Goal: Navigation & Orientation: Find specific page/section

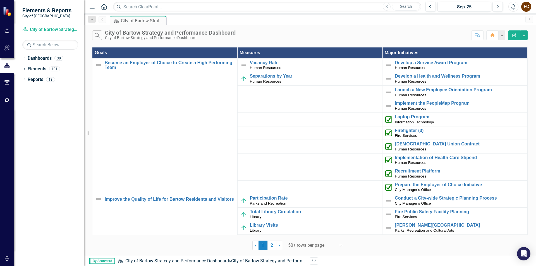
click at [93, 8] on icon "Menu" at bounding box center [92, 7] width 7 height 6
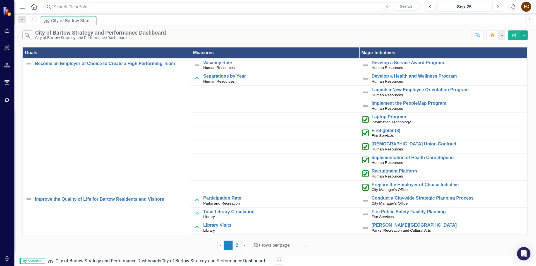
click at [22, 9] on icon "button" at bounding box center [22, 7] width 5 height 4
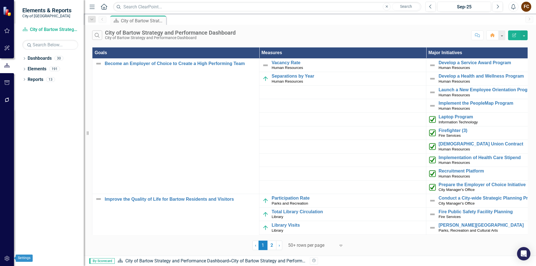
click at [7, 259] on icon "button" at bounding box center [7, 258] width 6 height 4
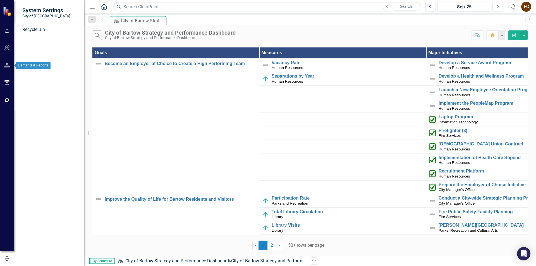
click at [7, 66] on icon "button" at bounding box center [7, 65] width 6 height 4
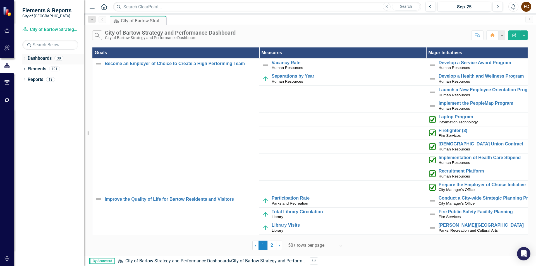
click at [25, 58] on icon "Dropdown" at bounding box center [24, 59] width 4 height 3
click at [28, 69] on icon at bounding box center [27, 68] width 1 height 3
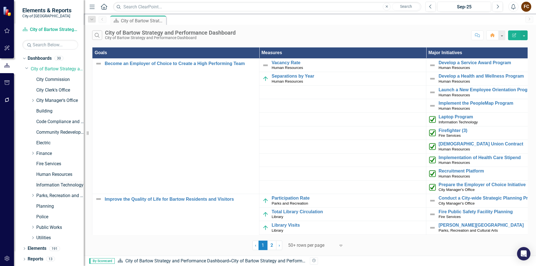
click at [44, 185] on link "Information Technology" at bounding box center [59, 185] width 47 height 6
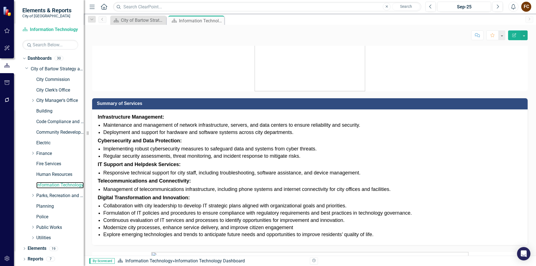
scroll to position [196, 0]
click at [24, 247] on div "Dropdown" at bounding box center [24, 249] width 4 height 5
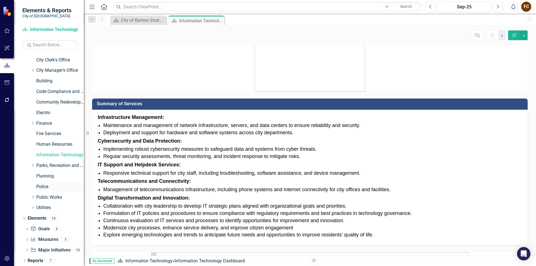
scroll to position [31, 0]
click at [27, 228] on icon "Dropdown" at bounding box center [27, 229] width 4 height 3
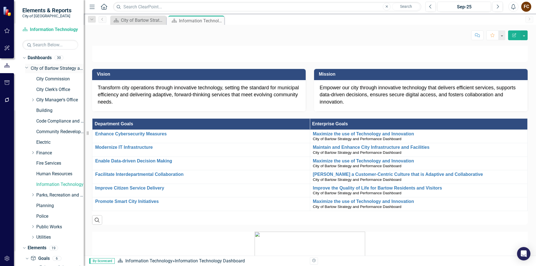
scroll to position [0, 0]
click at [42, 68] on link "City of Bartow Strategy and Performance Dashboard" at bounding box center [57, 69] width 53 height 6
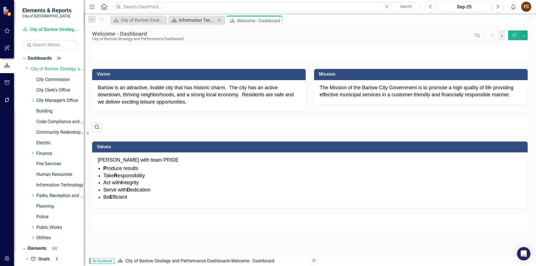
click at [203, 23] on div "Information Technology Dashboard" at bounding box center [197, 20] width 37 height 7
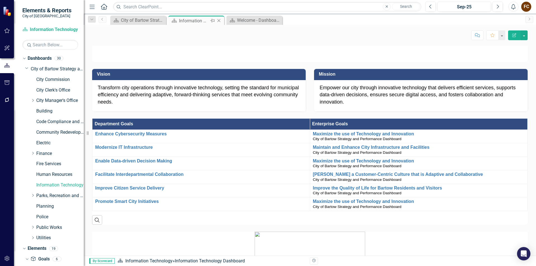
click at [219, 21] on icon "Close" at bounding box center [219, 20] width 6 height 4
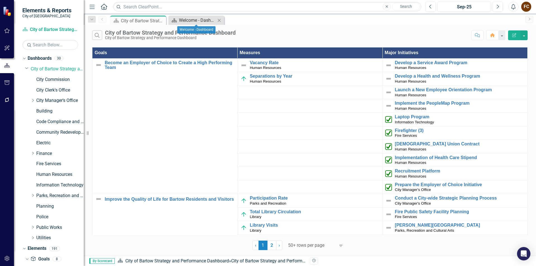
click at [199, 21] on div "Welcome - Dashboard" at bounding box center [197, 20] width 37 height 7
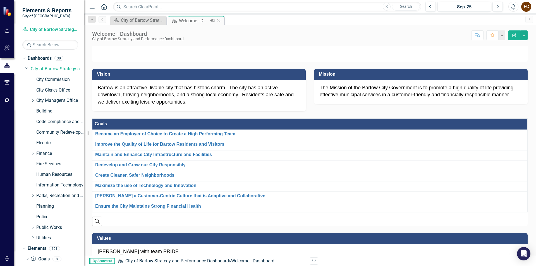
click at [218, 20] on icon "Close" at bounding box center [219, 20] width 6 height 4
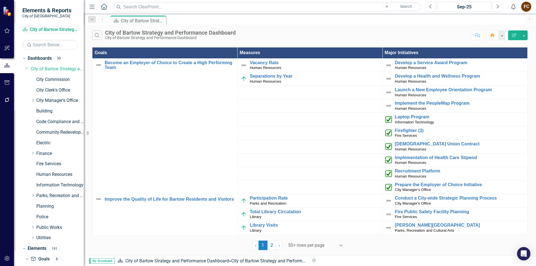
click at [51, 30] on link "Dashboard City of Bartow Strategy and Performance Dashboard" at bounding box center [50, 30] width 56 height 6
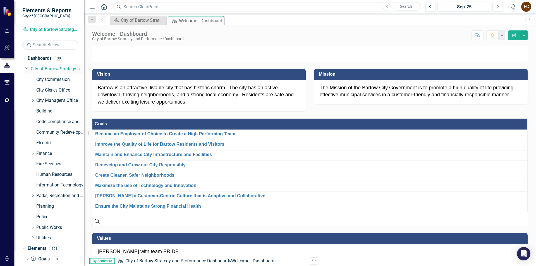
click at [27, 68] on icon "Dropdown" at bounding box center [26, 68] width 3 height 4
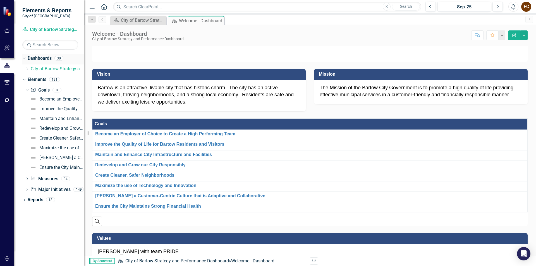
click at [23, 59] on icon "Dropdown" at bounding box center [23, 58] width 3 height 4
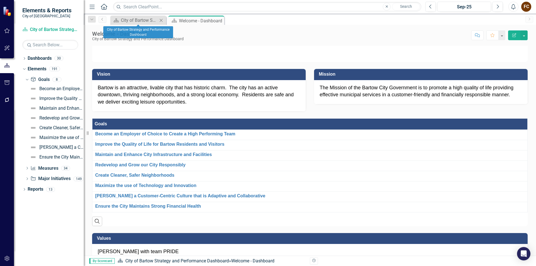
click at [161, 20] on icon "Close" at bounding box center [161, 20] width 6 height 4
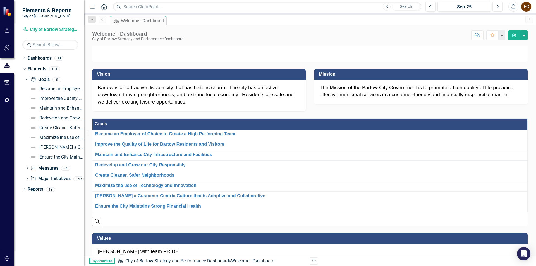
click at [498, 7] on icon "Next" at bounding box center [497, 6] width 3 height 5
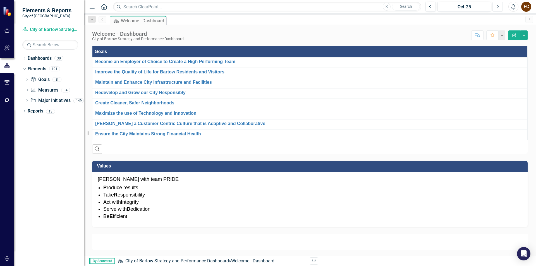
scroll to position [332, 0]
click at [24, 59] on icon "Dropdown" at bounding box center [24, 59] width 4 height 3
click at [26, 71] on div "Dropdown" at bounding box center [27, 69] width 4 height 5
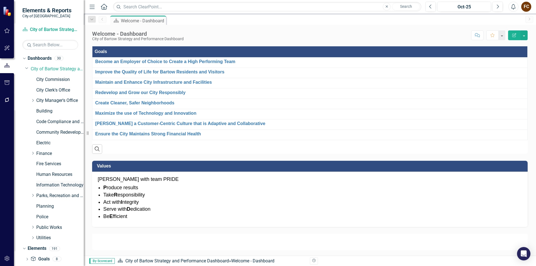
click at [50, 186] on link "Information Technology" at bounding box center [59, 185] width 47 height 6
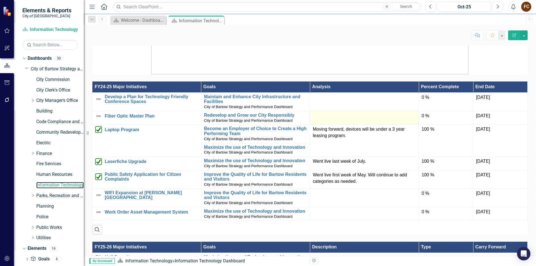
scroll to position [503, 0]
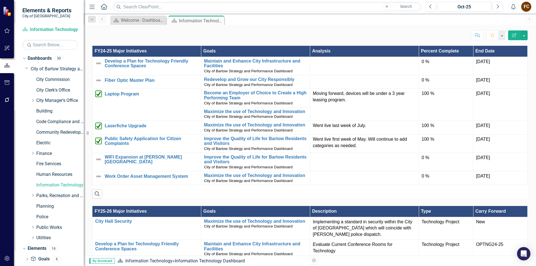
click at [92, 8] on icon "Menu" at bounding box center [92, 7] width 7 height 6
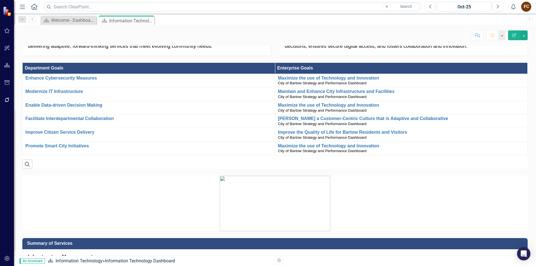
scroll to position [0, 0]
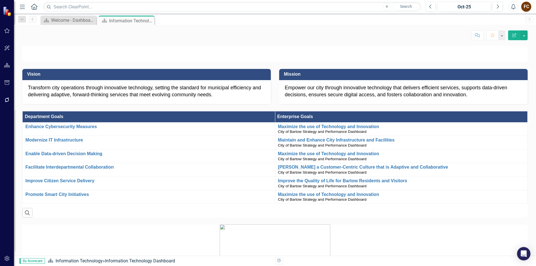
click at [20, 5] on icon "Menu" at bounding box center [22, 7] width 7 height 6
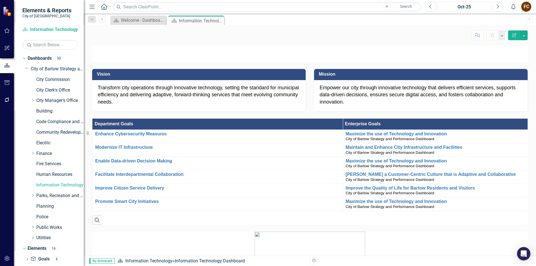
click at [467, 7] on div "Oct-25" at bounding box center [465, 7] width 50 height 7
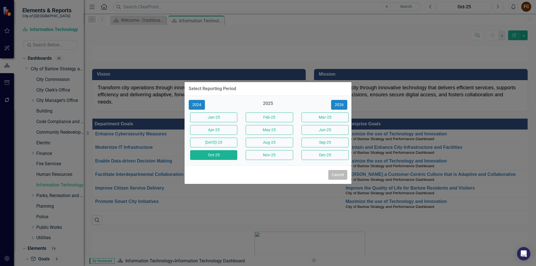
click at [337, 174] on button "Cancel" at bounding box center [337, 175] width 19 height 10
